Goal: Task Accomplishment & Management: Complete application form

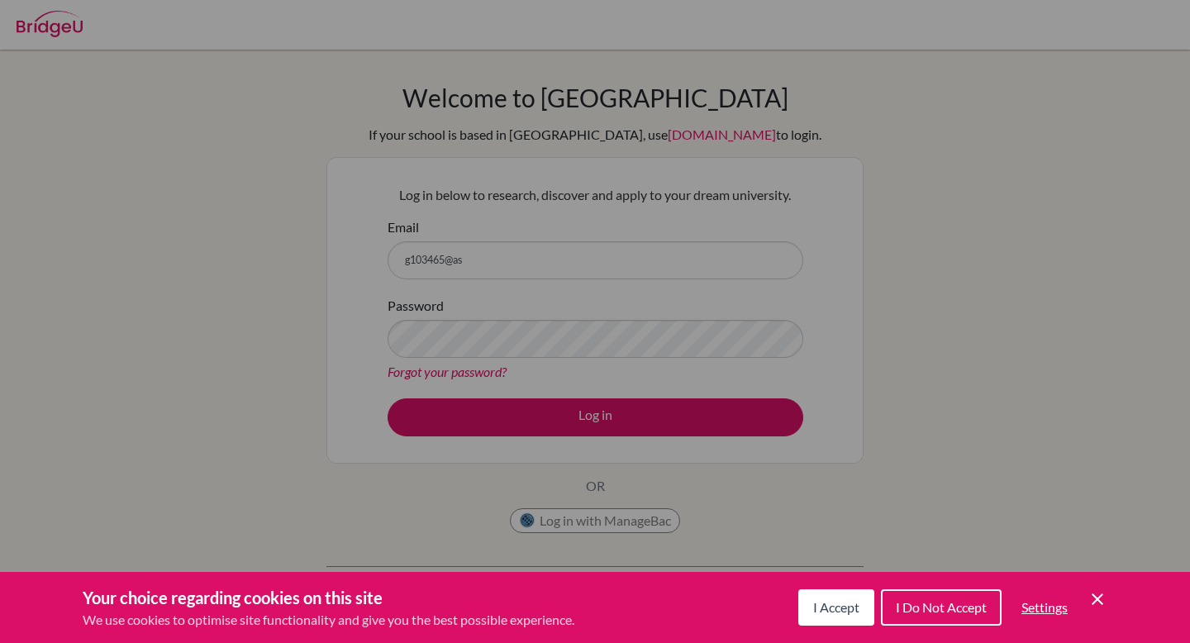
click at [484, 298] on div "Cookie Preferences" at bounding box center [595, 321] width 1190 height 643
click at [1100, 601] on icon "Save and close" at bounding box center [1098, 599] width 12 height 12
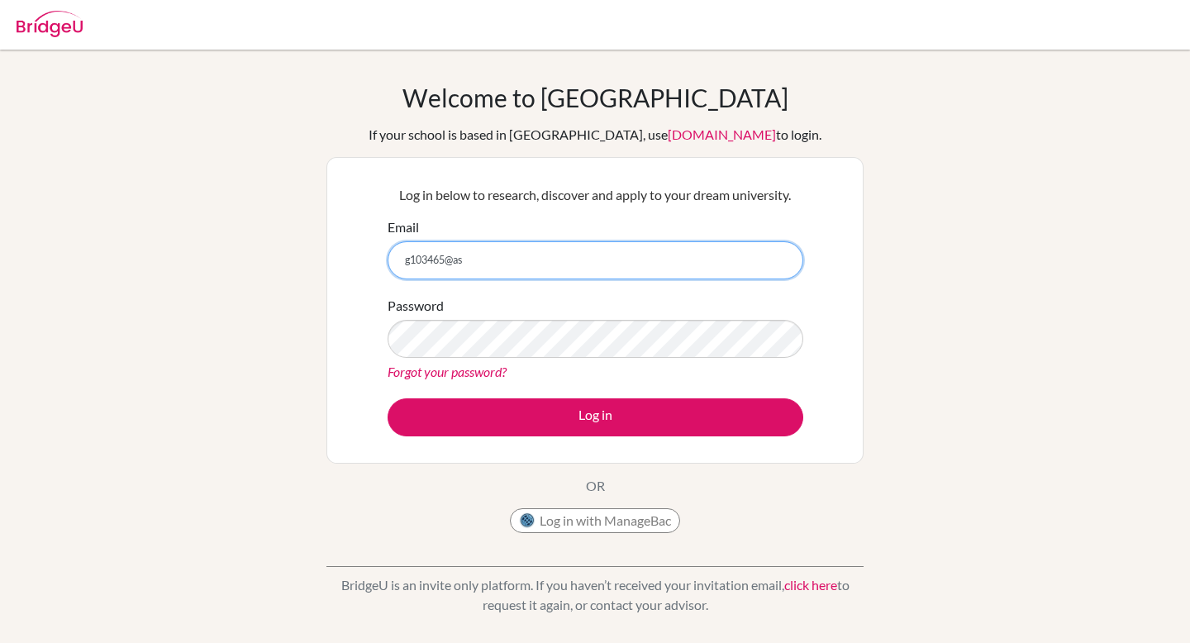
click at [574, 264] on input "g103465@as" at bounding box center [596, 260] width 416 height 38
click at [479, 264] on input "g103465@asb.acth" at bounding box center [596, 260] width 416 height 38
click at [480, 264] on input "g103465@asb.acth" at bounding box center [596, 260] width 416 height 38
type input "[EMAIL_ADDRESS][DOMAIN_NAME]"
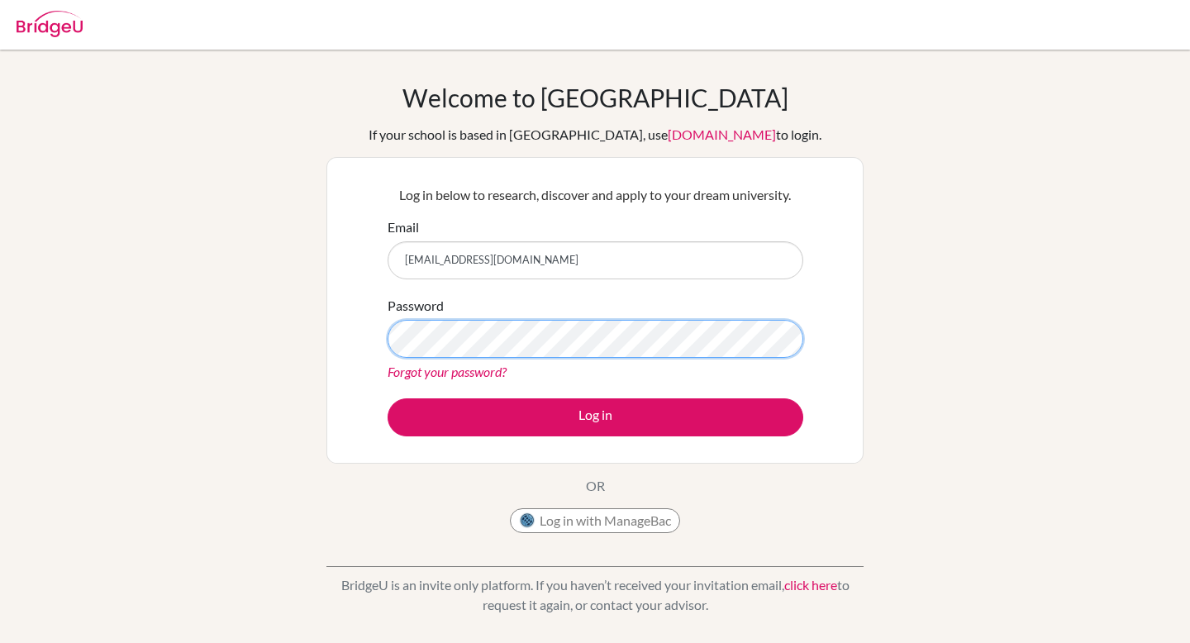
click at [388, 398] on button "Log in" at bounding box center [596, 417] width 416 height 38
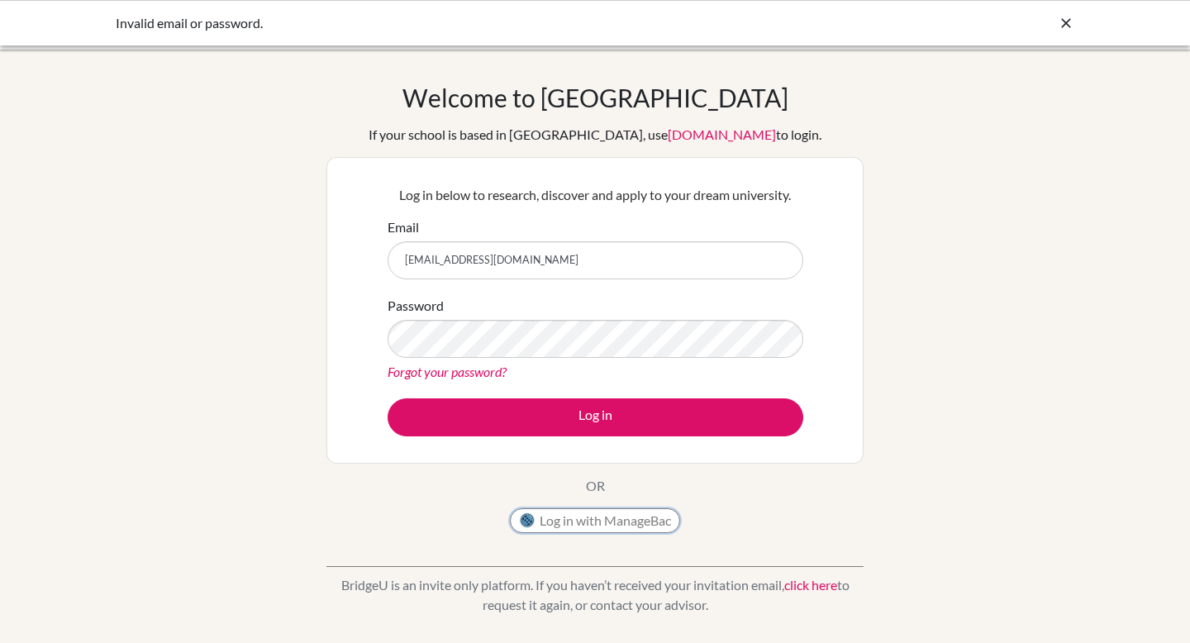
click at [600, 527] on button "Log in with ManageBac" at bounding box center [595, 520] width 170 height 25
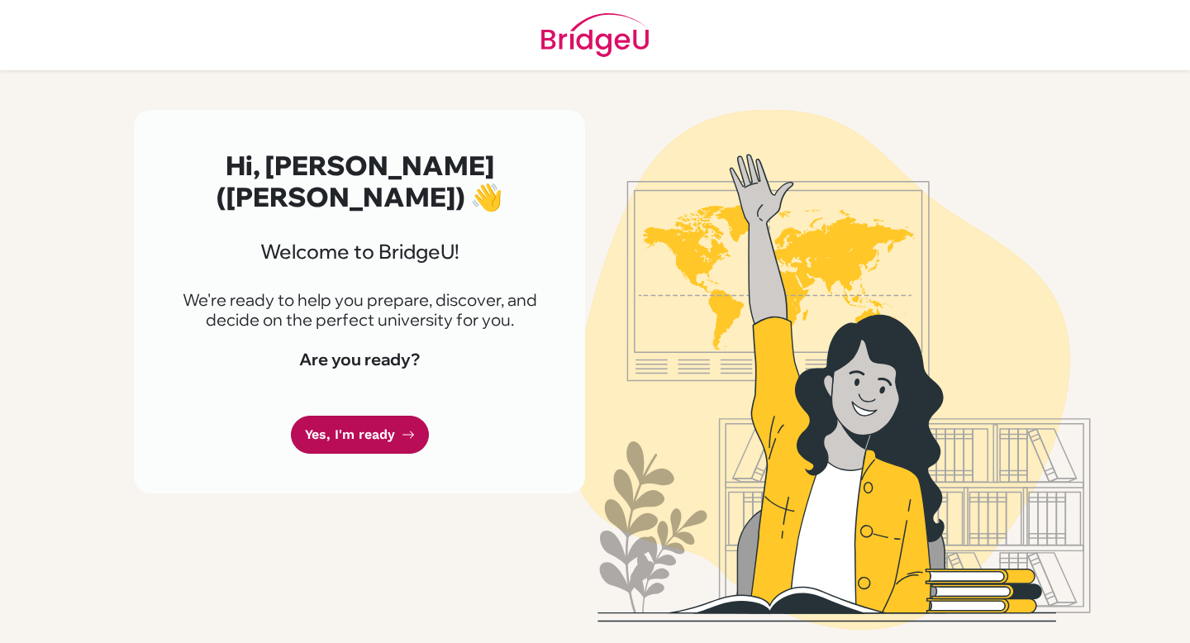
click at [383, 416] on link "Yes, I'm ready" at bounding box center [360, 435] width 138 height 39
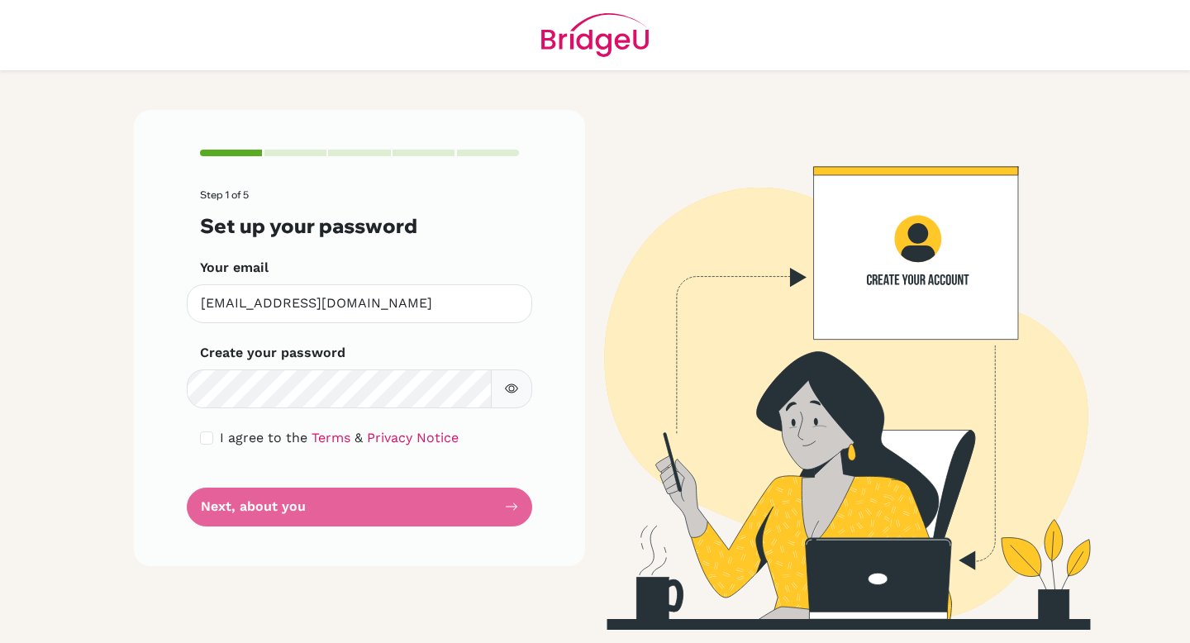
click at [300, 507] on form "Step 1 of 5 Set up your password Your email [EMAIL_ADDRESS][DOMAIN_NAME] Invali…" at bounding box center [359, 357] width 319 height 336
click at [516, 506] on form "Step 1 of 5 Set up your password Your email [EMAIL_ADDRESS][DOMAIN_NAME] Invali…" at bounding box center [359, 357] width 319 height 336
click at [505, 392] on icon "button" at bounding box center [511, 388] width 13 height 13
click at [446, 521] on form "Step 1 of 5 Set up your password Your email [EMAIL_ADDRESS][DOMAIN_NAME] Invali…" at bounding box center [359, 357] width 319 height 336
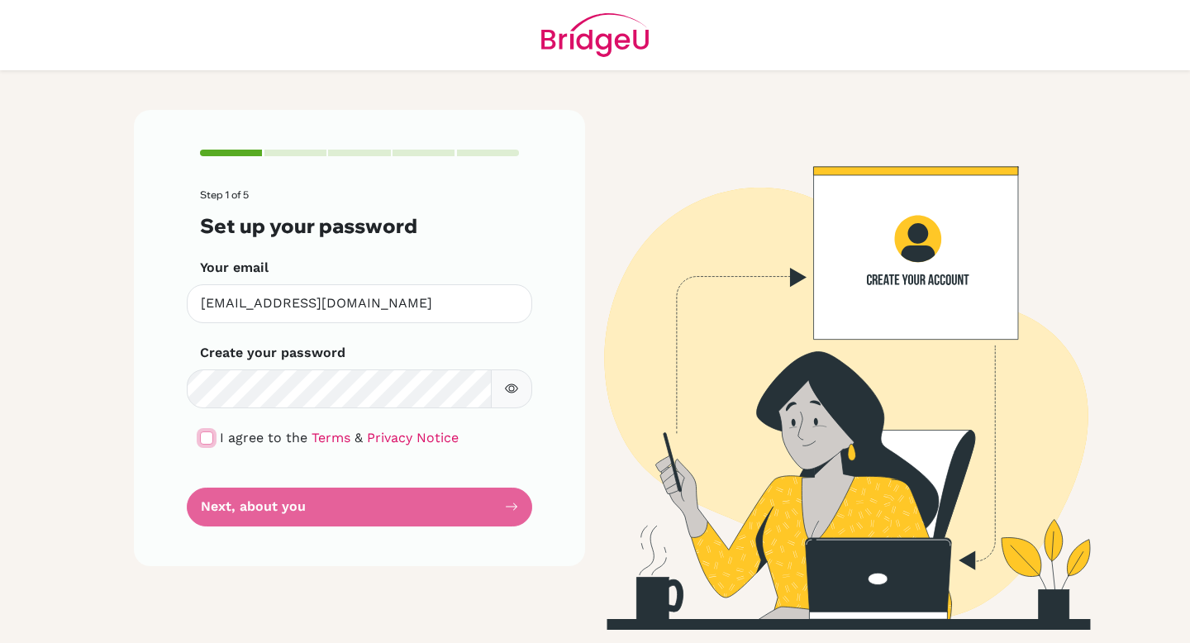
click at [207, 438] on input "checkbox" at bounding box center [206, 437] width 13 height 13
checkbox input "true"
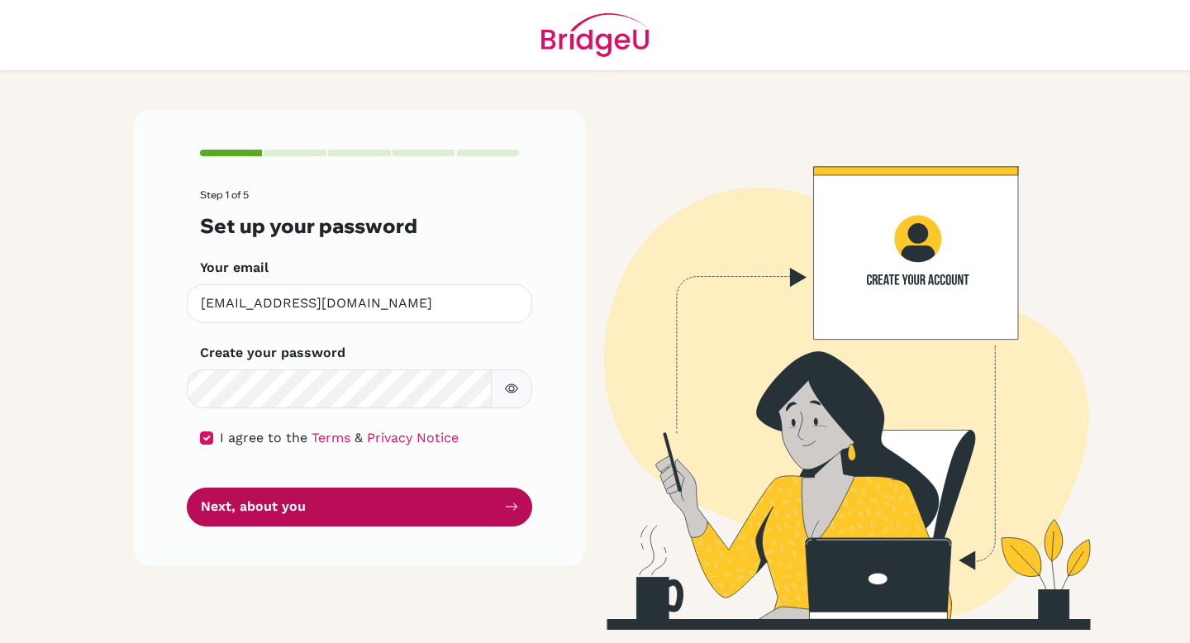
click at [526, 507] on button "Next, about you" at bounding box center [359, 507] width 345 height 39
